Goal: Transaction & Acquisition: Purchase product/service

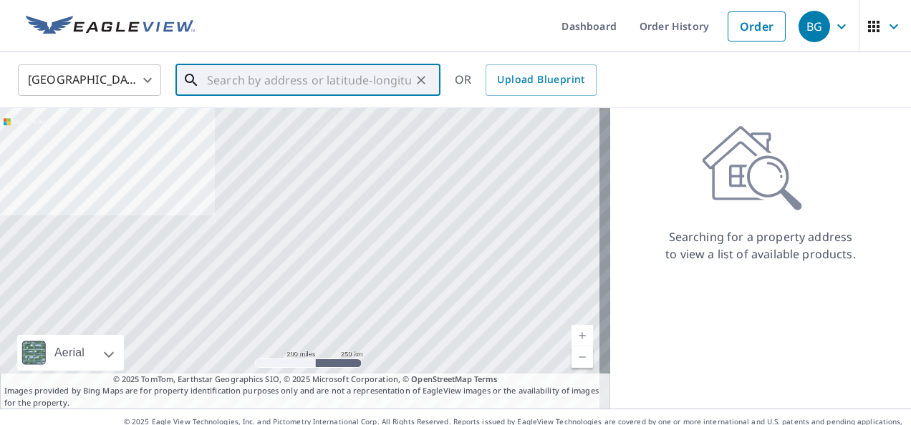
click at [265, 86] on input "text" at bounding box center [309, 80] width 204 height 40
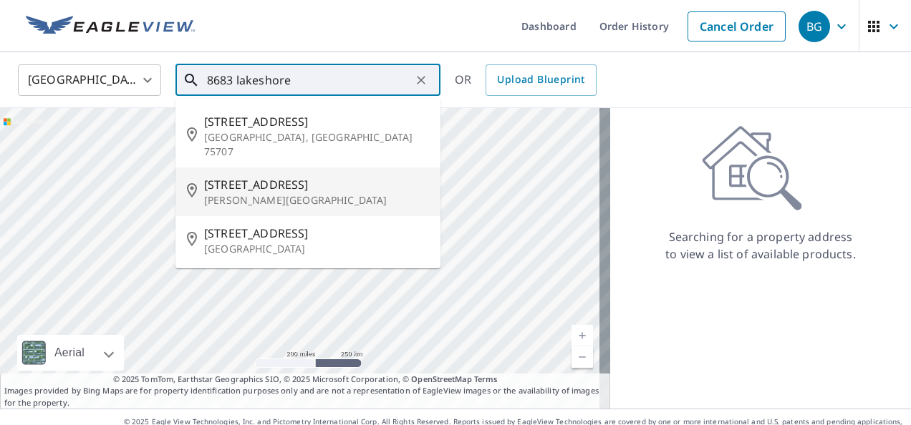
click at [258, 193] on p "Montgomery, TX 77316" at bounding box center [316, 200] width 225 height 14
type input "8683 Lakeshore Dr Montgomery, TX 77316"
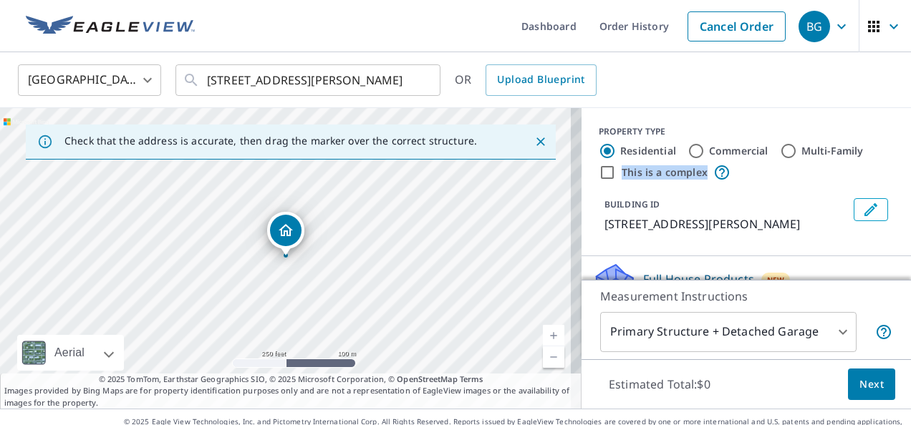
drag, startPoint x: 883, startPoint y: 148, endPoint x: 883, endPoint y: 170, distance: 22.2
click at [883, 170] on div "PROPERTY TYPE Residential Commercial Multi-Family This is a complex BUILDING ID…" at bounding box center [745, 182] width 329 height 148
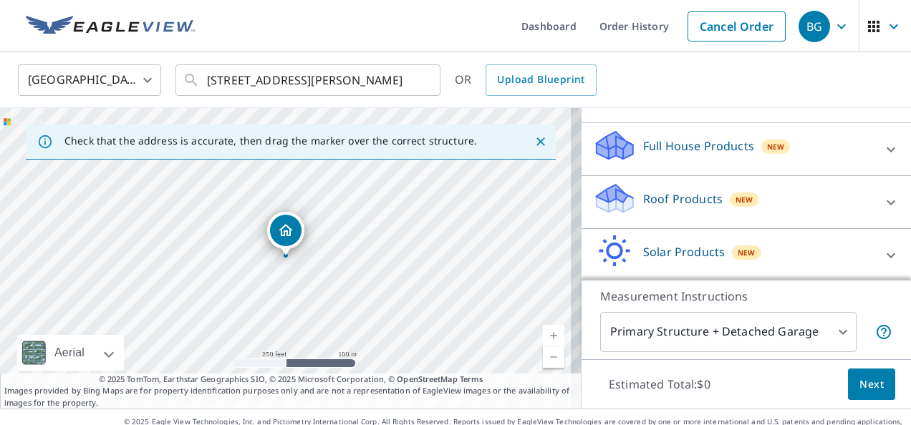
scroll to position [140, 0]
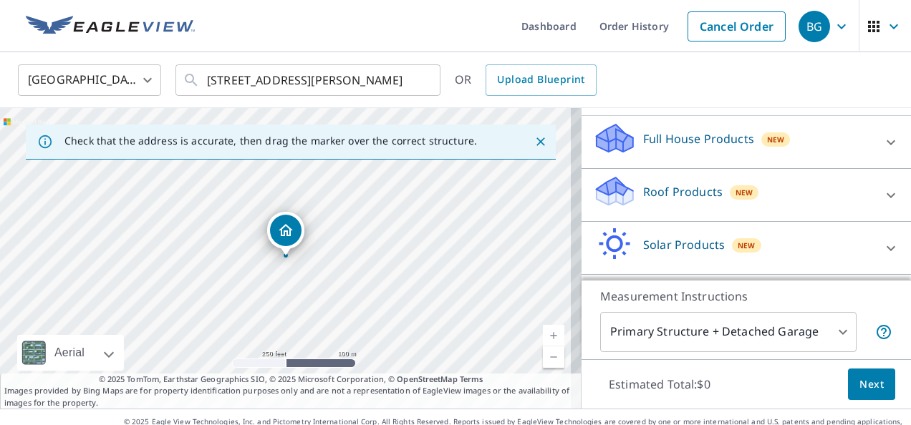
click at [651, 200] on p "Roof Products" at bounding box center [682, 191] width 79 height 17
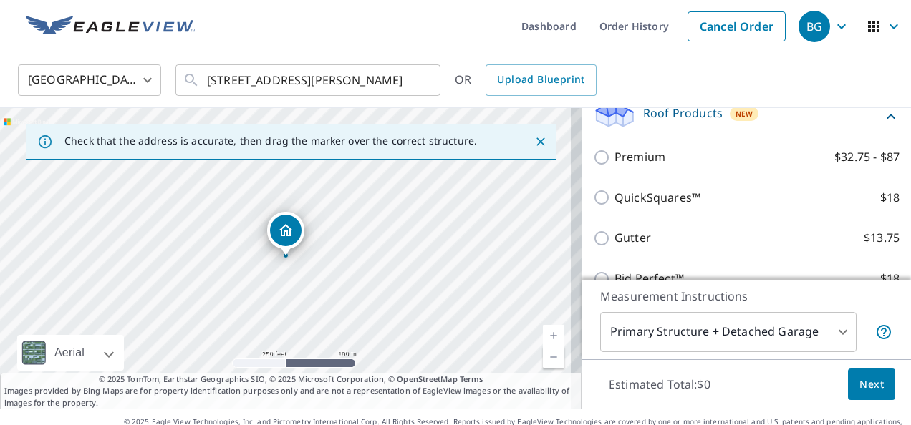
scroll to position [215, 0]
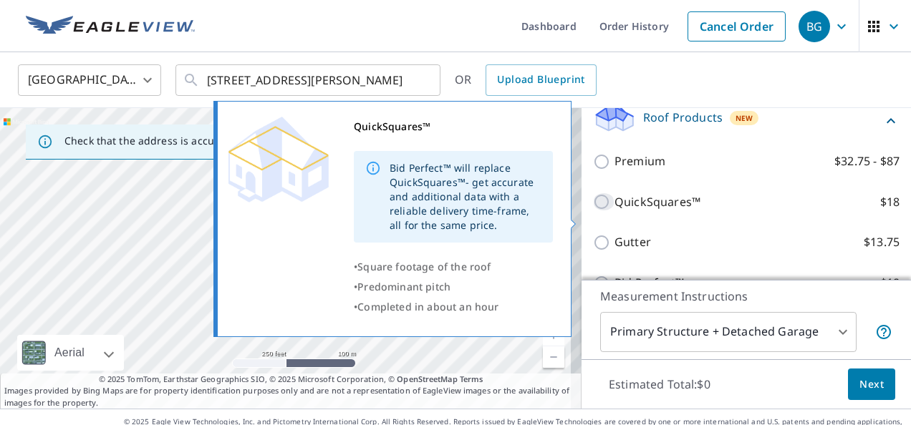
click at [593, 210] on input "QuickSquares™ $18" at bounding box center [603, 201] width 21 height 17
checkbox input "true"
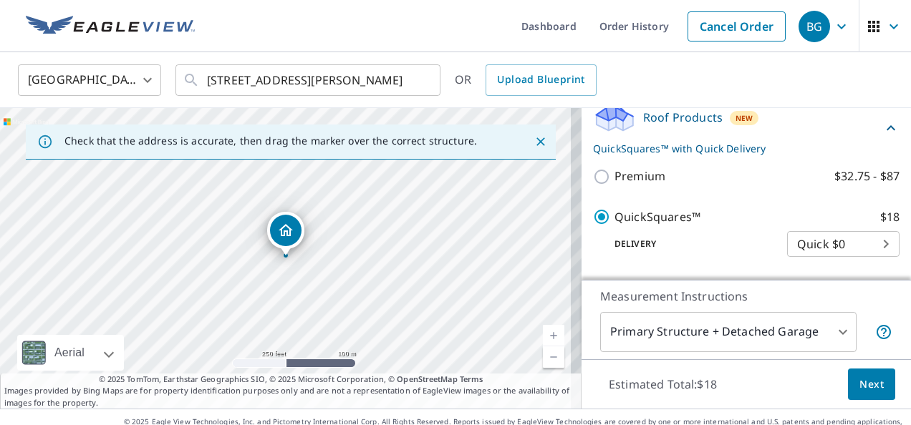
drag, startPoint x: 891, startPoint y: 192, endPoint x: 891, endPoint y: 286, distance: 94.5
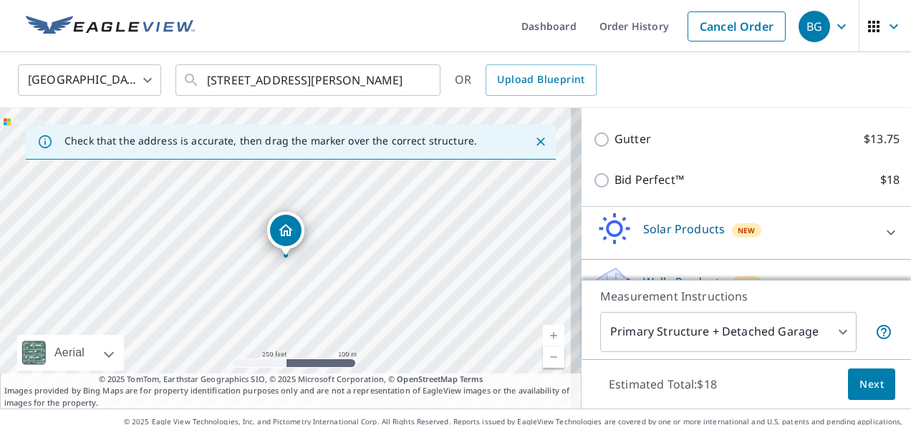
scroll to position [372, 0]
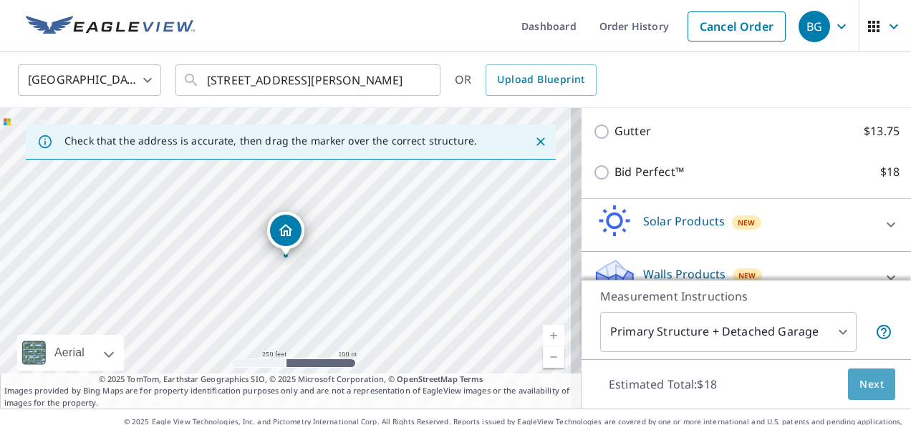
click at [860, 389] on span "Next" at bounding box center [871, 385] width 24 height 18
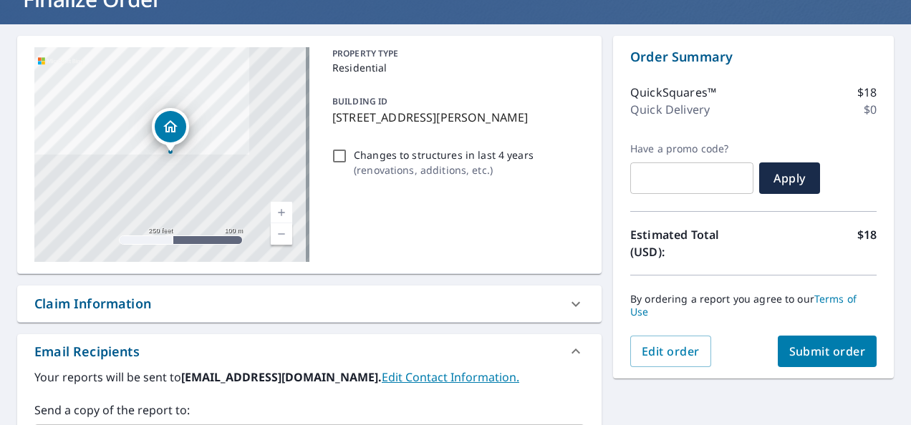
scroll to position [137, 0]
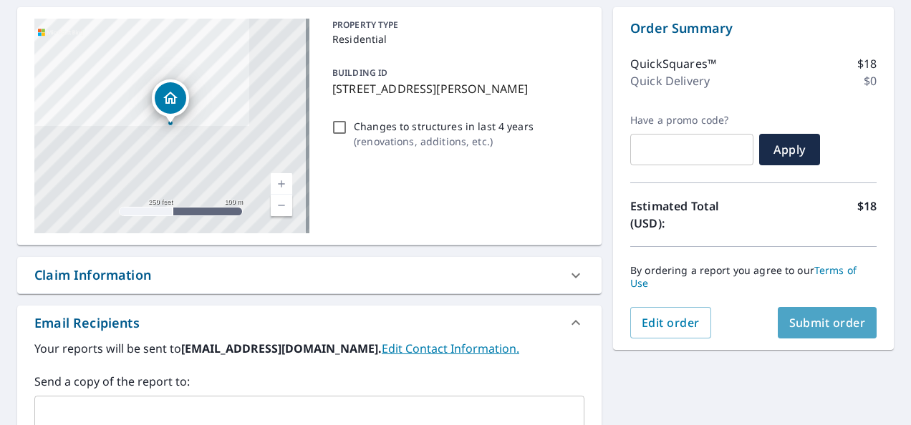
click at [813, 317] on span "Submit order" at bounding box center [827, 323] width 77 height 16
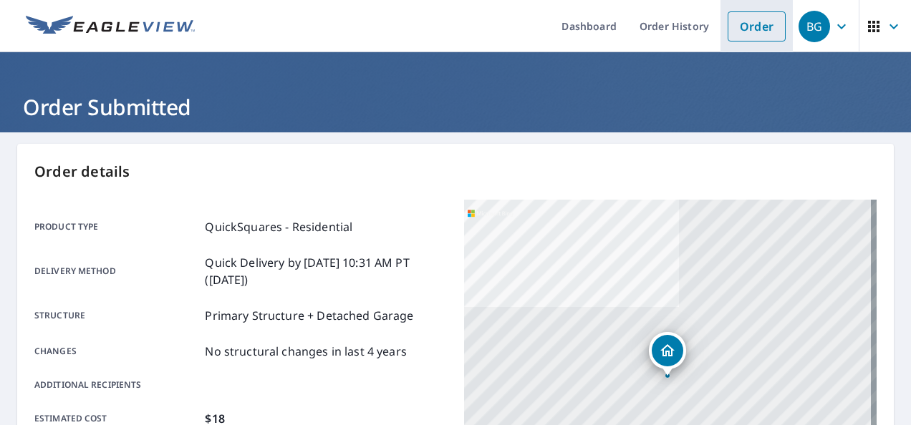
click at [749, 24] on link "Order" at bounding box center [756, 26] width 58 height 30
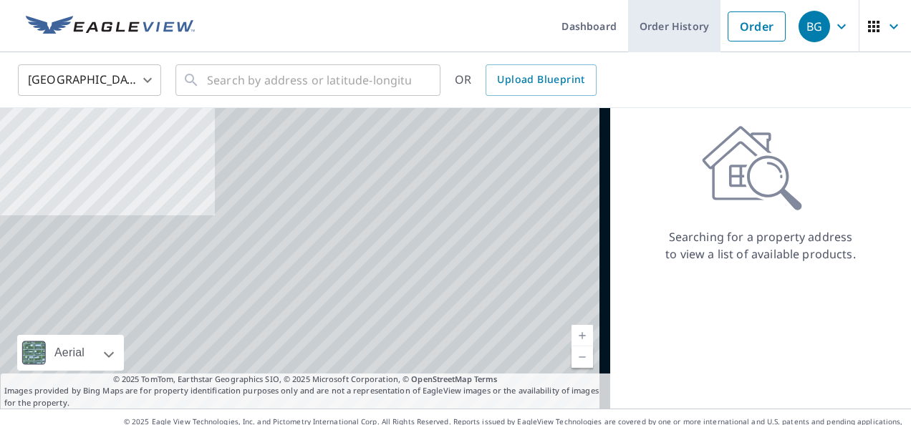
click at [663, 37] on link "Order History" at bounding box center [674, 26] width 92 height 52
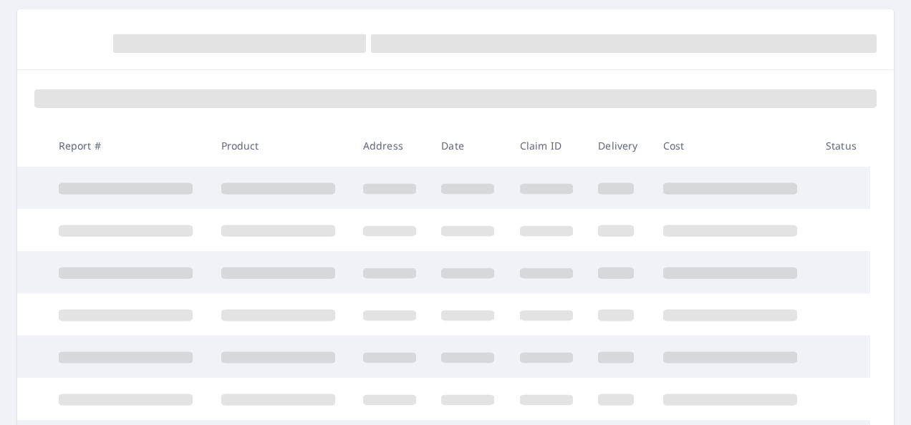
scroll to position [136, 0]
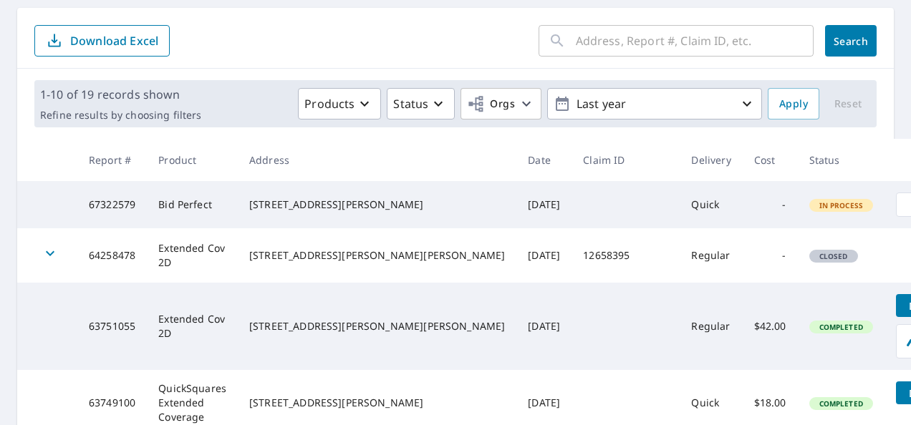
click at [311, 212] on div "8683 Lakeshore Dr Montgomery, TX 77316" at bounding box center [377, 205] width 256 height 14
click at [571, 215] on td at bounding box center [625, 204] width 108 height 47
click at [571, 218] on td at bounding box center [625, 204] width 108 height 47
click at [571, 215] on td at bounding box center [625, 204] width 108 height 47
click at [679, 218] on td "Quick" at bounding box center [710, 204] width 62 height 47
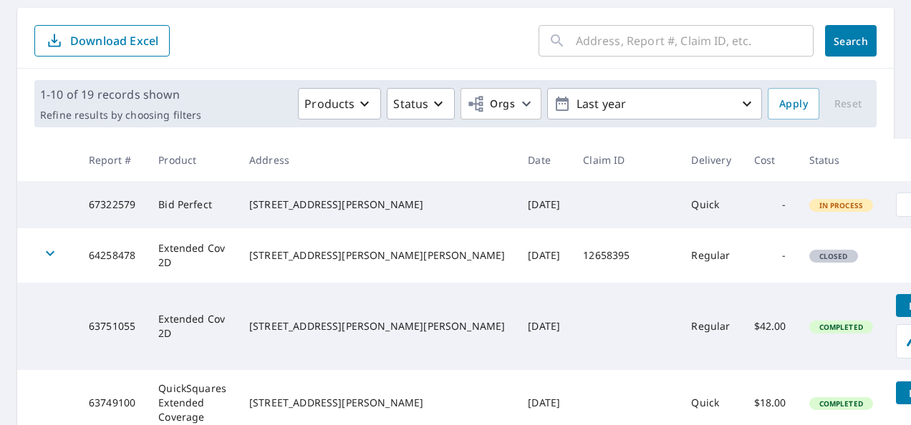
click at [679, 222] on td "Quick" at bounding box center [710, 204] width 62 height 47
click at [679, 221] on td "Quick" at bounding box center [710, 204] width 62 height 47
click at [810, 210] on span "In Process" at bounding box center [841, 205] width 62 height 10
